Goal: Transaction & Acquisition: Register for event/course

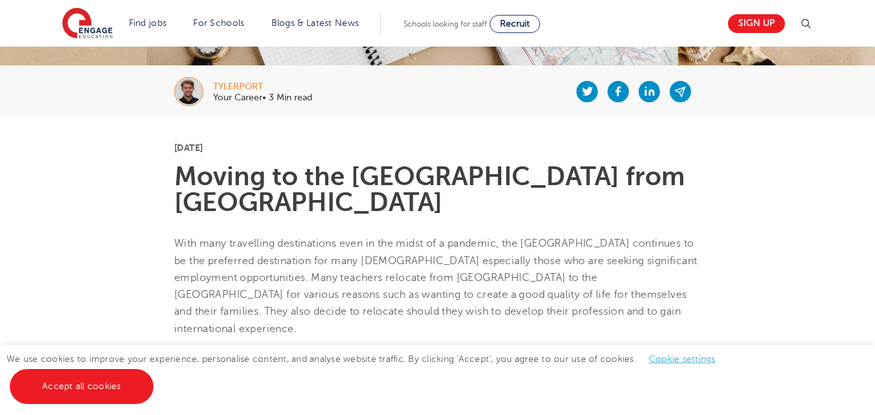
scroll to position [194, 0]
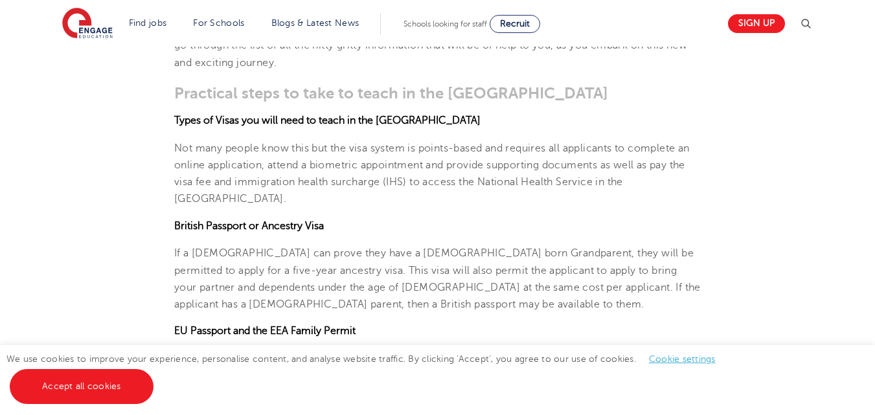
scroll to position [1081, 0]
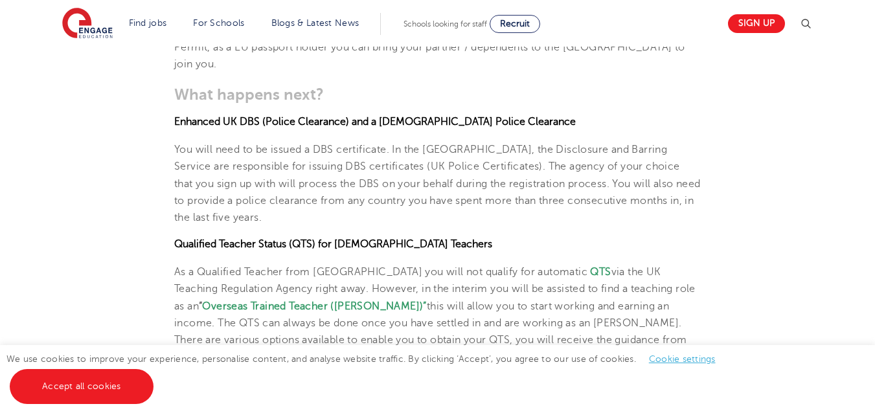
click at [277, 351] on link "teaching agency" at bounding box center [237, 357] width 80 height 12
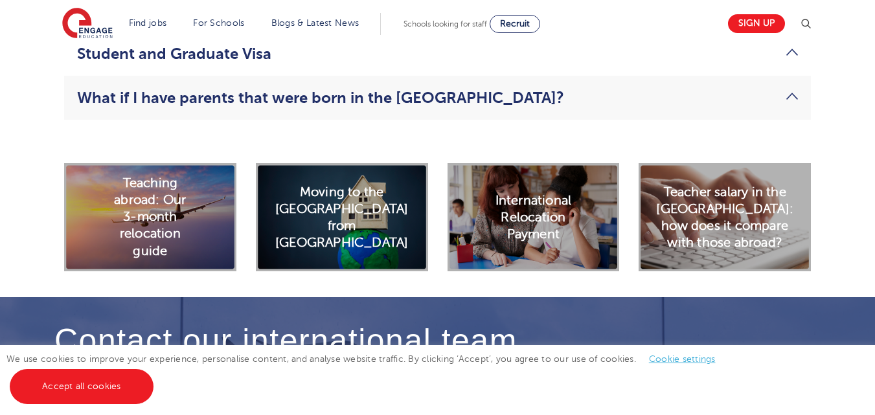
scroll to position [3784, 0]
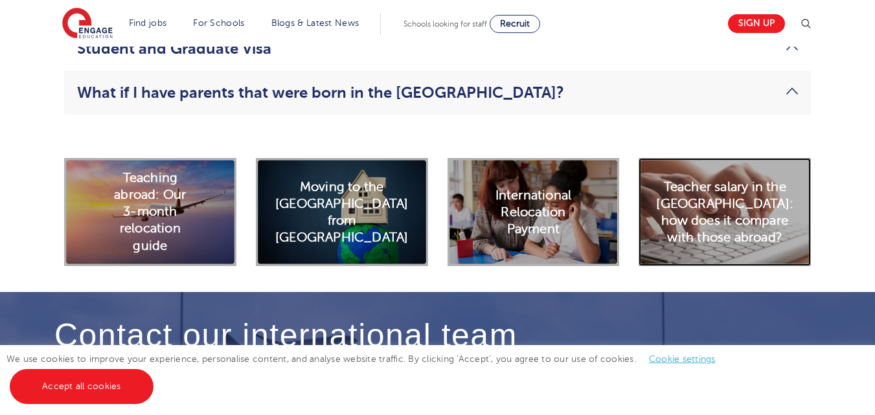
click at [724, 211] on h2 "Teacher salary in the UK: how does it compare with those abroad?" at bounding box center [724, 212] width 137 height 68
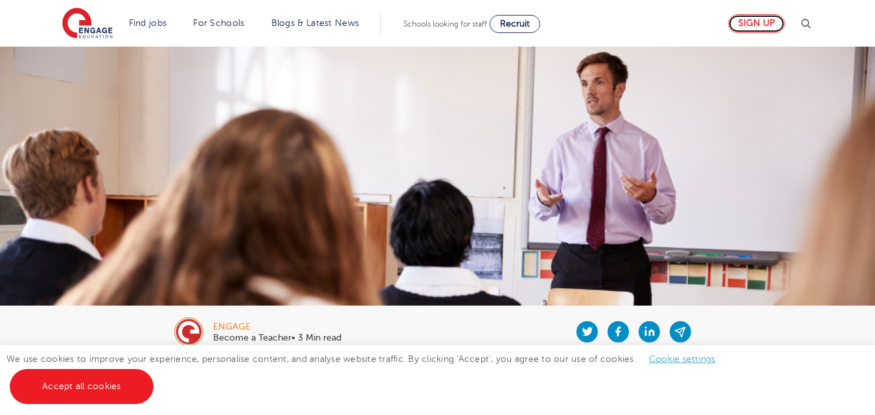
click at [783, 23] on link "Sign up" at bounding box center [756, 23] width 57 height 19
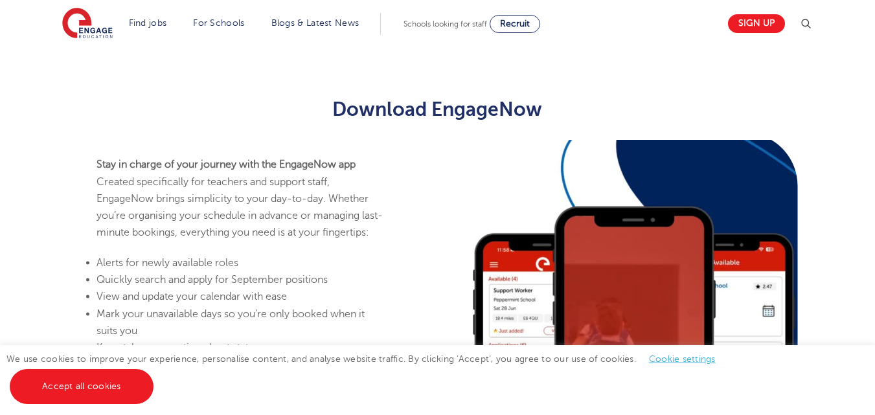
scroll to position [476, 0]
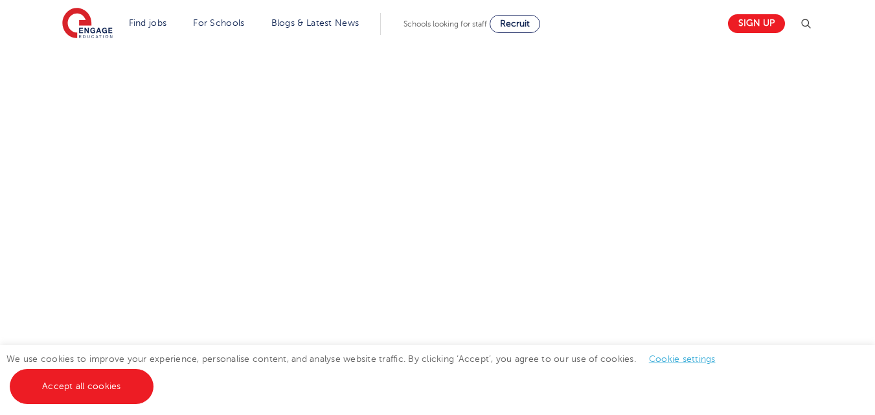
drag, startPoint x: 874, startPoint y: 249, endPoint x: 877, endPoint y: 207, distance: 42.9
click at [875, 210] on html "Find jobs All vacancies We have one of the UK's largest database. and with hund…" at bounding box center [437, 190] width 875 height 1931
